Goal: Find specific fact: Find specific fact

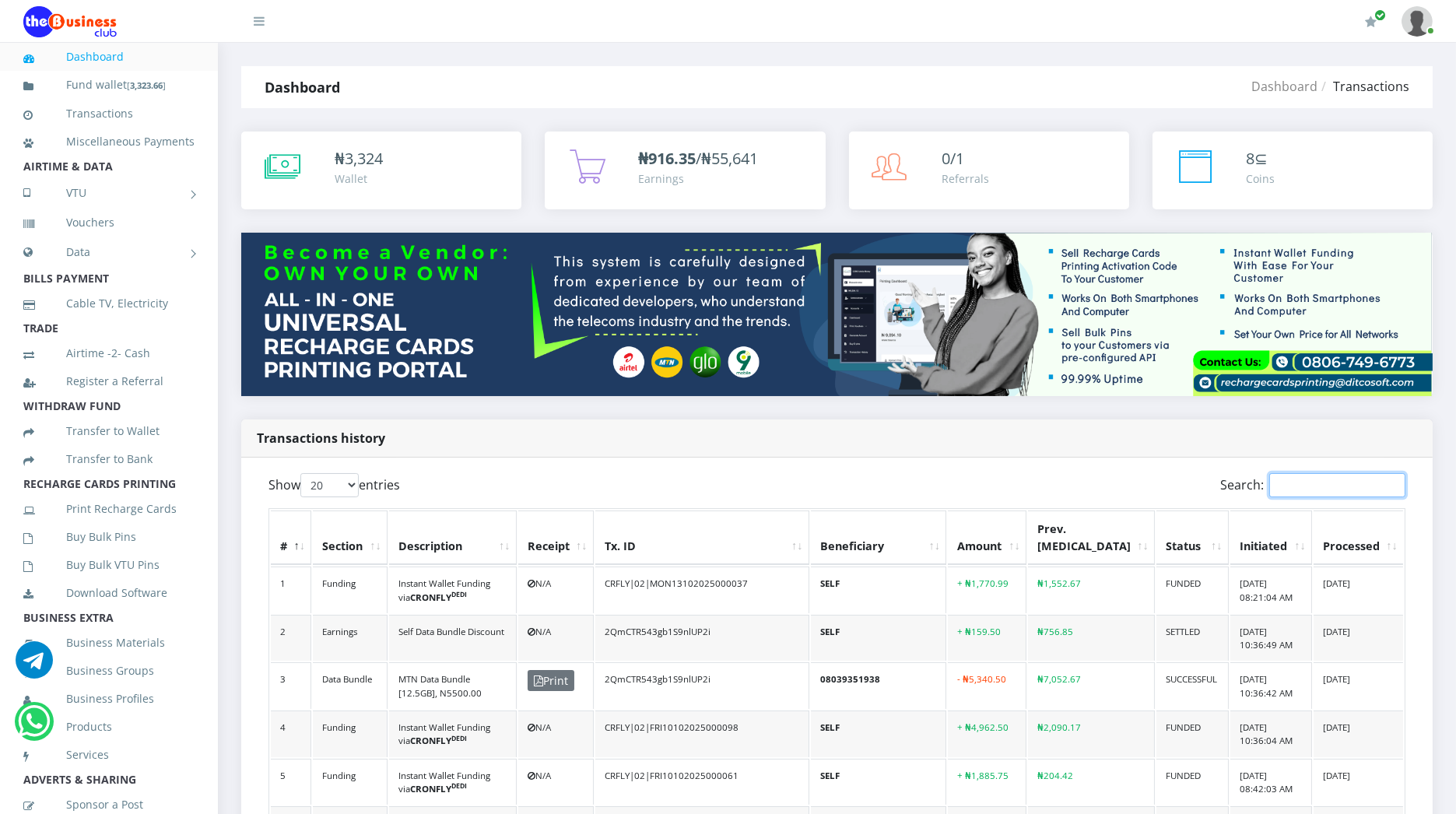
click at [1287, 490] on input "Search:" at bounding box center [1337, 485] width 136 height 24
paste input "lf3c4d82wvb91z36e0n72x2"
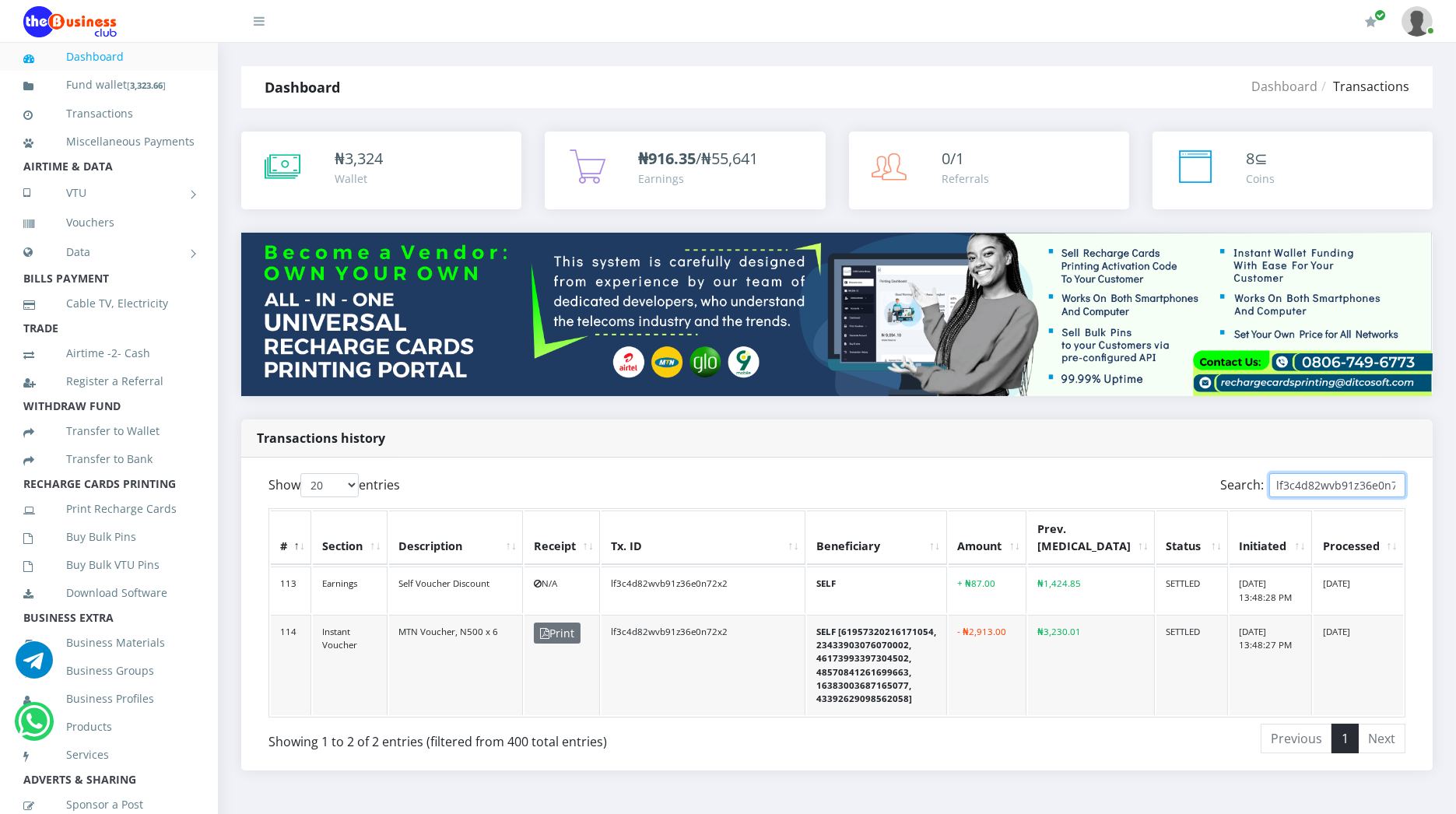
click at [1344, 487] on input "lf3c4d82wvb91z36e0n72x2" at bounding box center [1337, 485] width 136 height 24
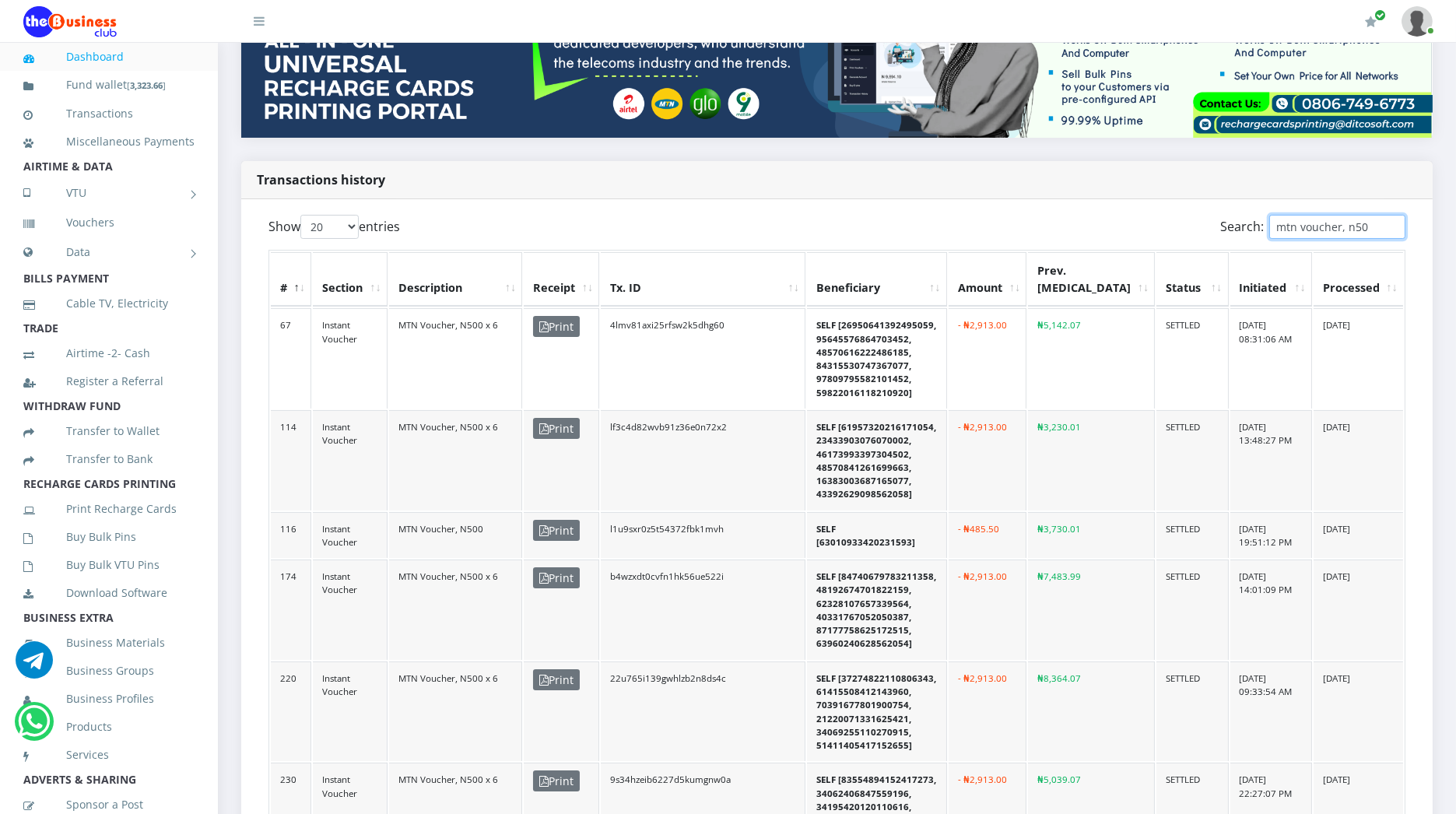
scroll to position [260, 0]
type input "mtn voucher, n50"
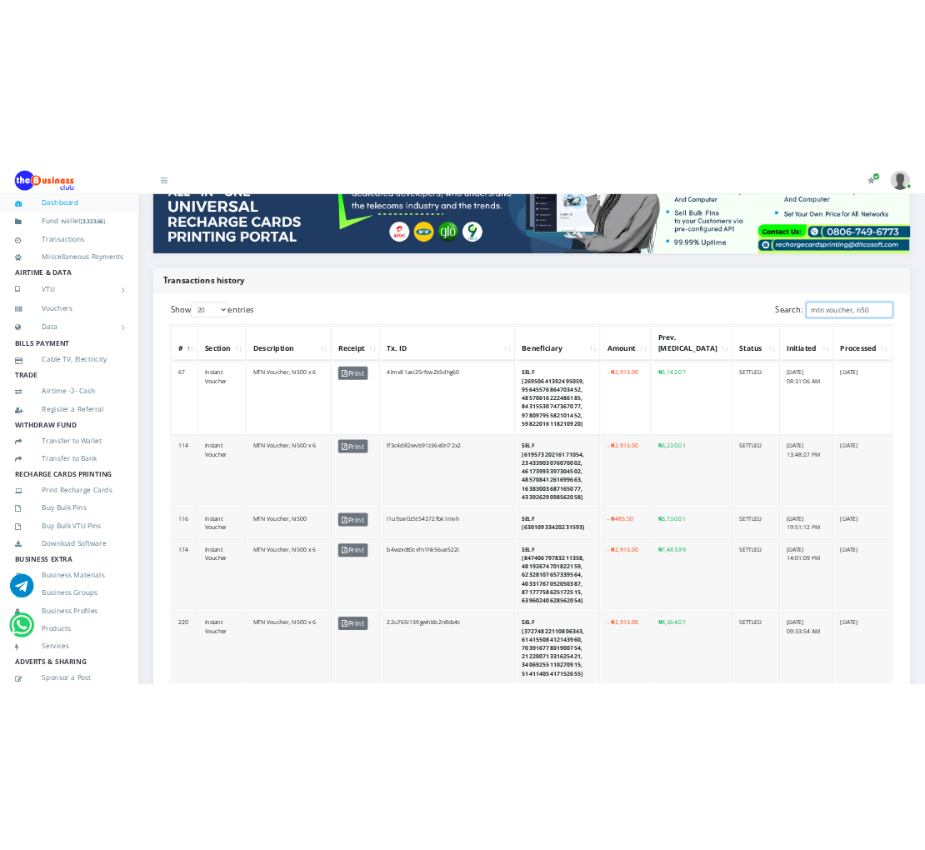
scroll to position [295, 0]
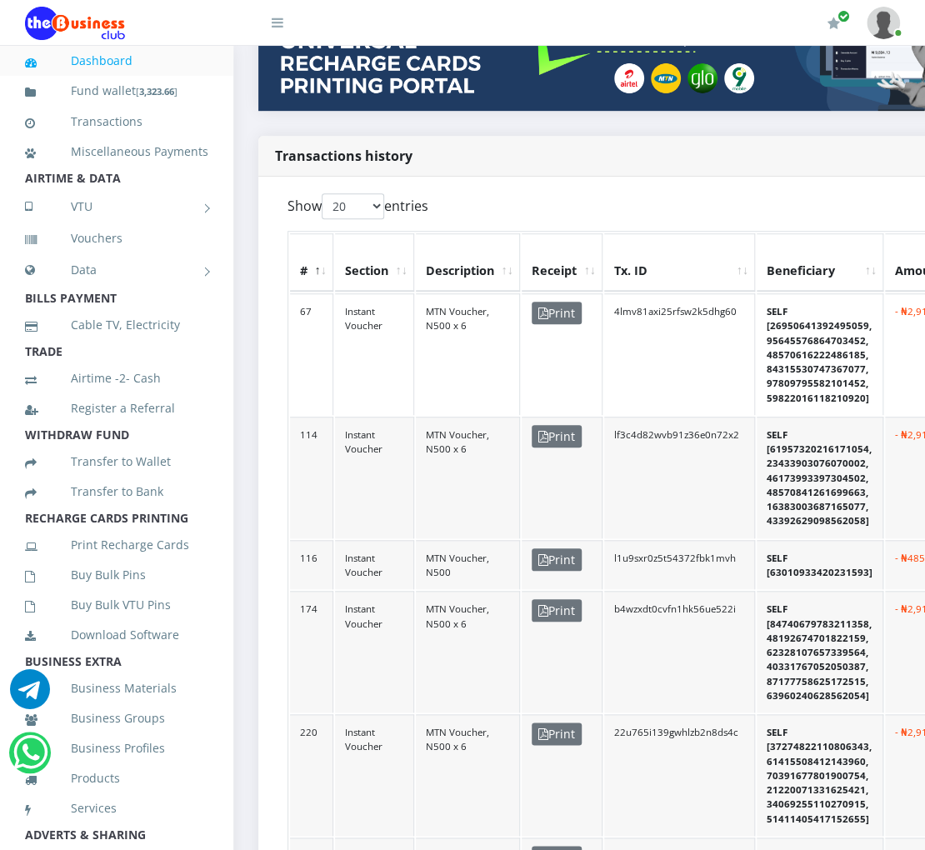
click at [273, 12] on link at bounding box center [266, 16] width 33 height 33
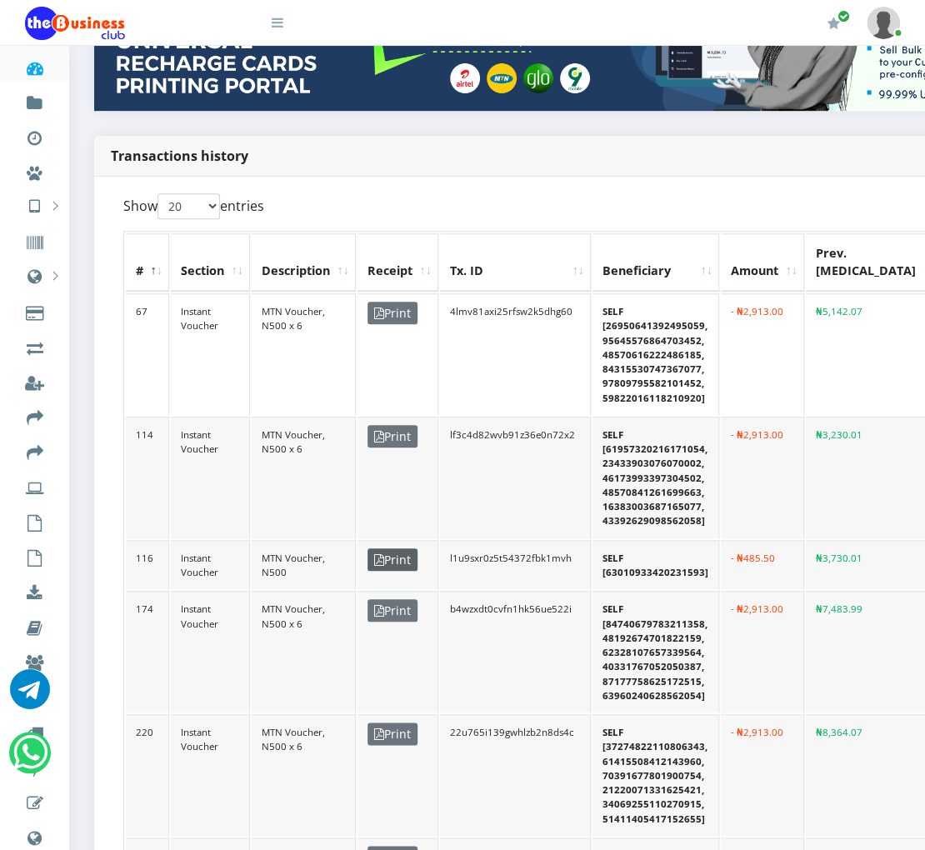
click at [386, 553] on span "Print" at bounding box center [393, 559] width 50 height 23
click at [338, 515] on td "MTN Voucher, N500 x 6" at bounding box center [304, 478] width 104 height 122
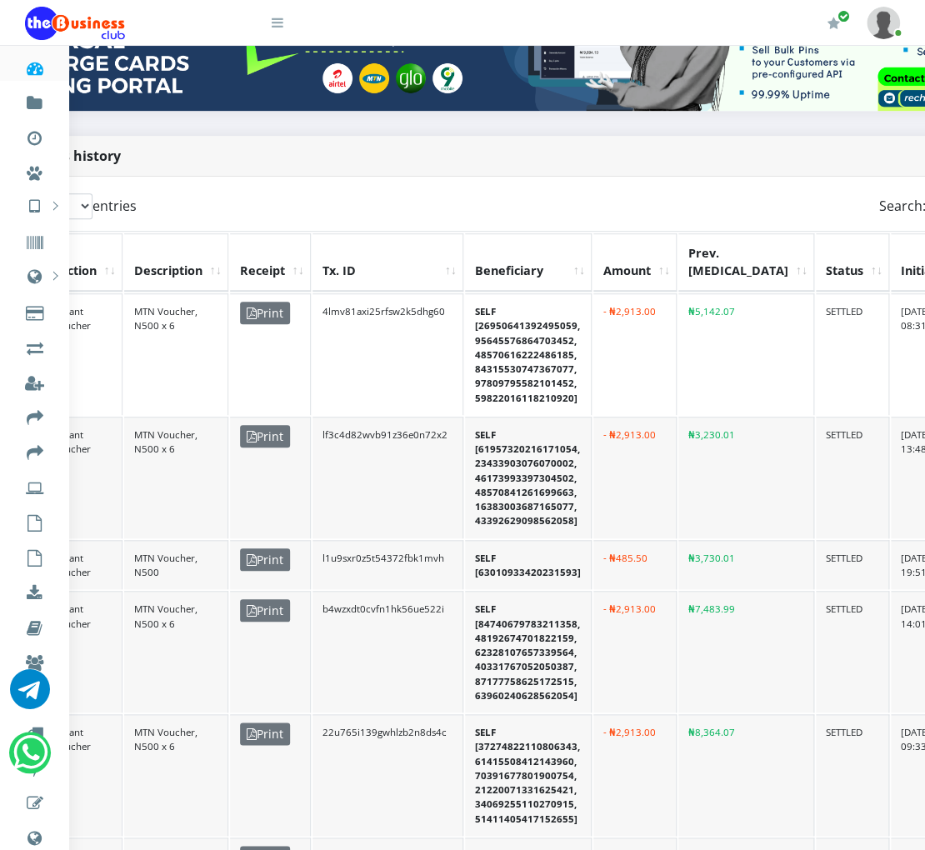
scroll to position [295, 129]
drag, startPoint x: 815, startPoint y: 453, endPoint x: 876, endPoint y: 451, distance: 60.9
click at [889, 451] on td "[DATE] 13:48:27 PM" at bounding box center [932, 478] width 87 height 122
copy td "13:48:27 PM"
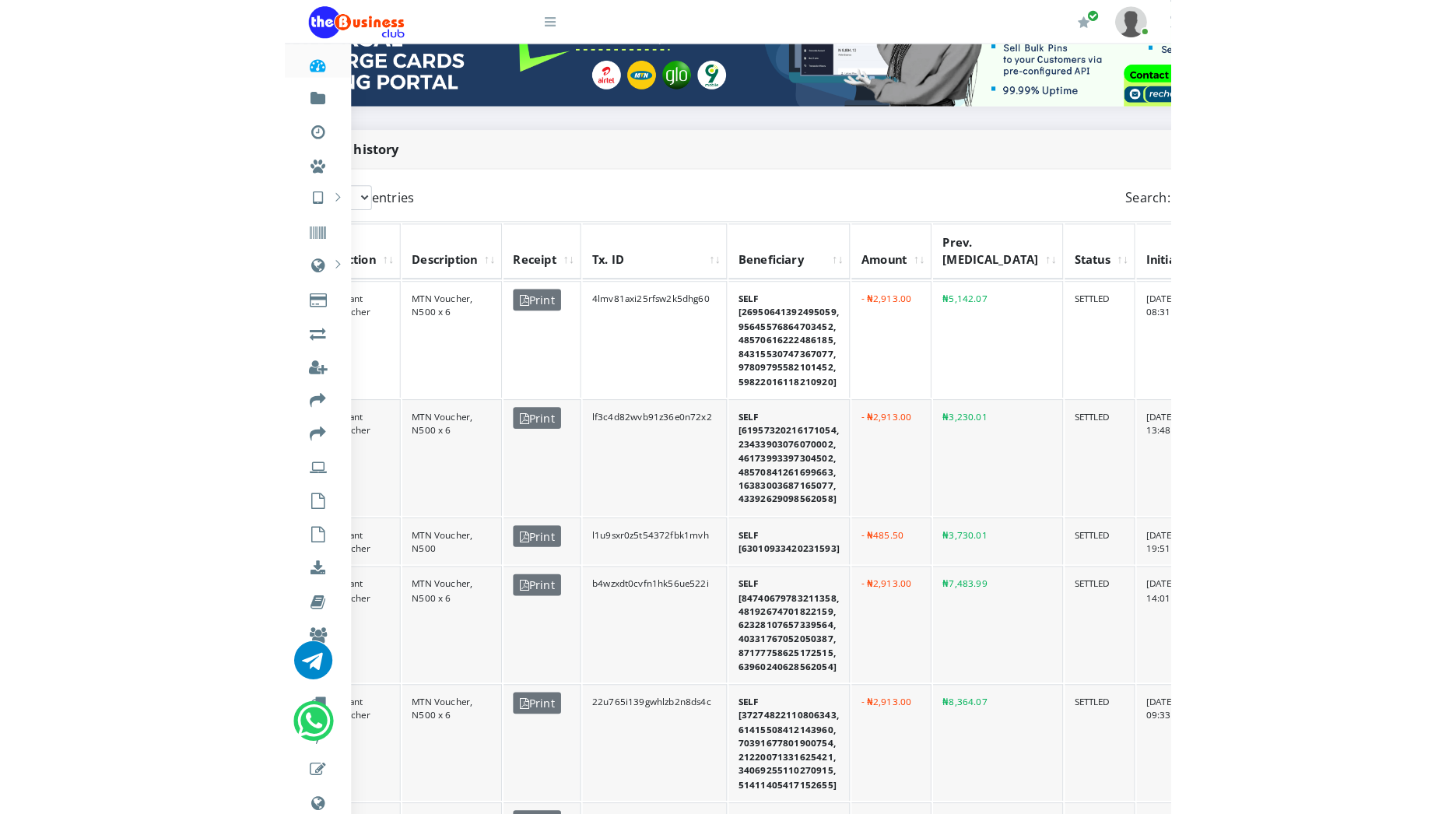
scroll to position [268, 0]
